Goal: Navigation & Orientation: Find specific page/section

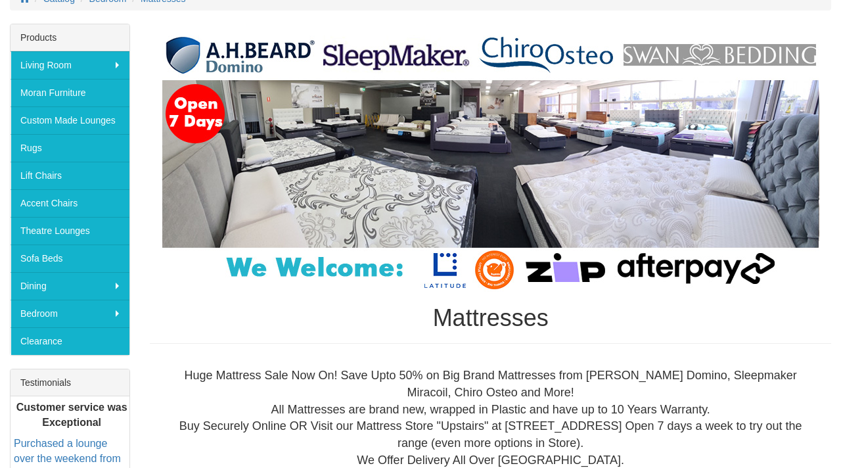
scroll to position [387, 0]
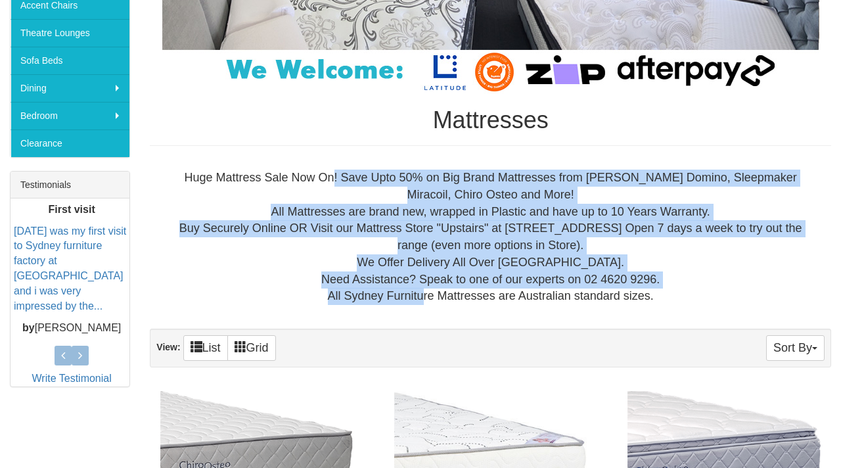
drag, startPoint x: 330, startPoint y: 177, endPoint x: 418, endPoint y: 304, distance: 153.4
click at [418, 304] on div "Huge Mattress Sale Now On! Save Upto 50% on Big Brand Mattresses from AH Beard …" at bounding box center [490, 236] width 660 height 135
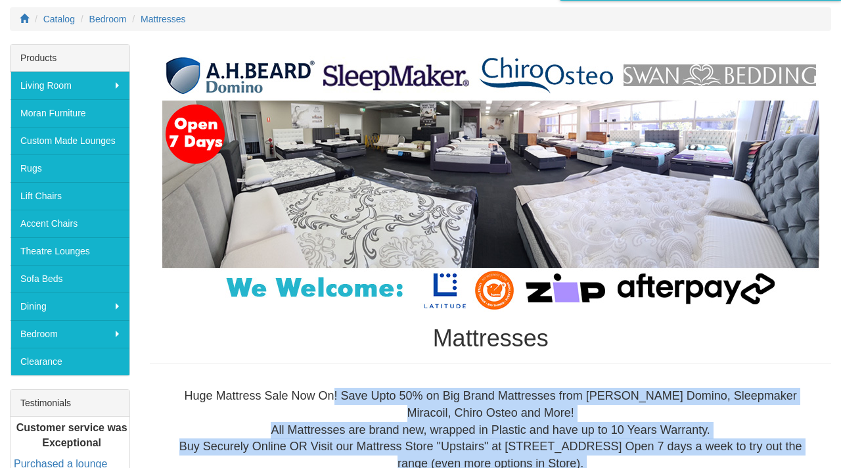
scroll to position [0, 0]
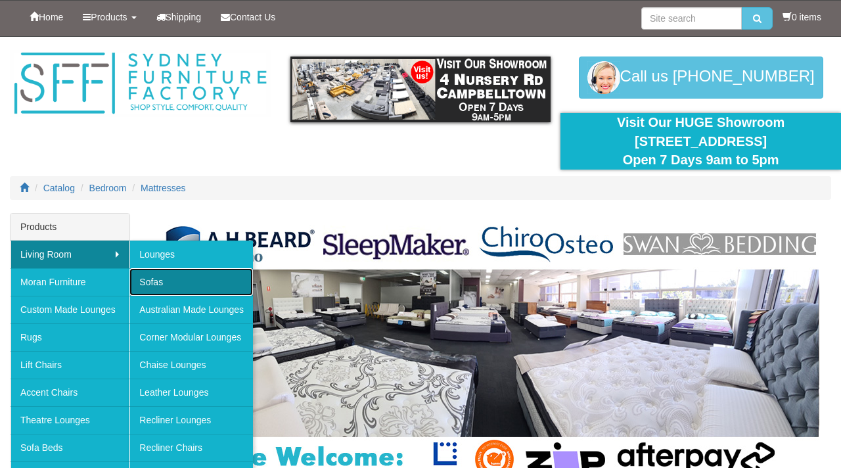
click at [150, 281] on link "Sofas" at bounding box center [191, 282] width 124 height 28
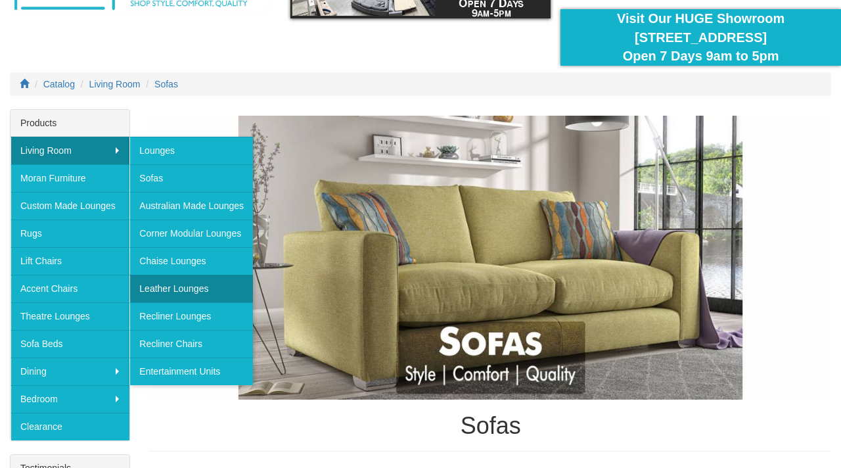
scroll to position [104, 0]
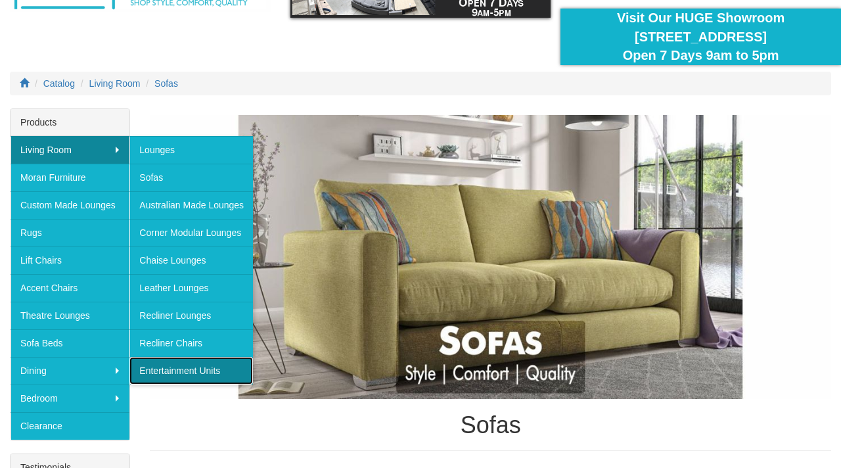
click at [196, 372] on link "Entertainment Units" at bounding box center [191, 371] width 124 height 28
